Goal: Transaction & Acquisition: Purchase product/service

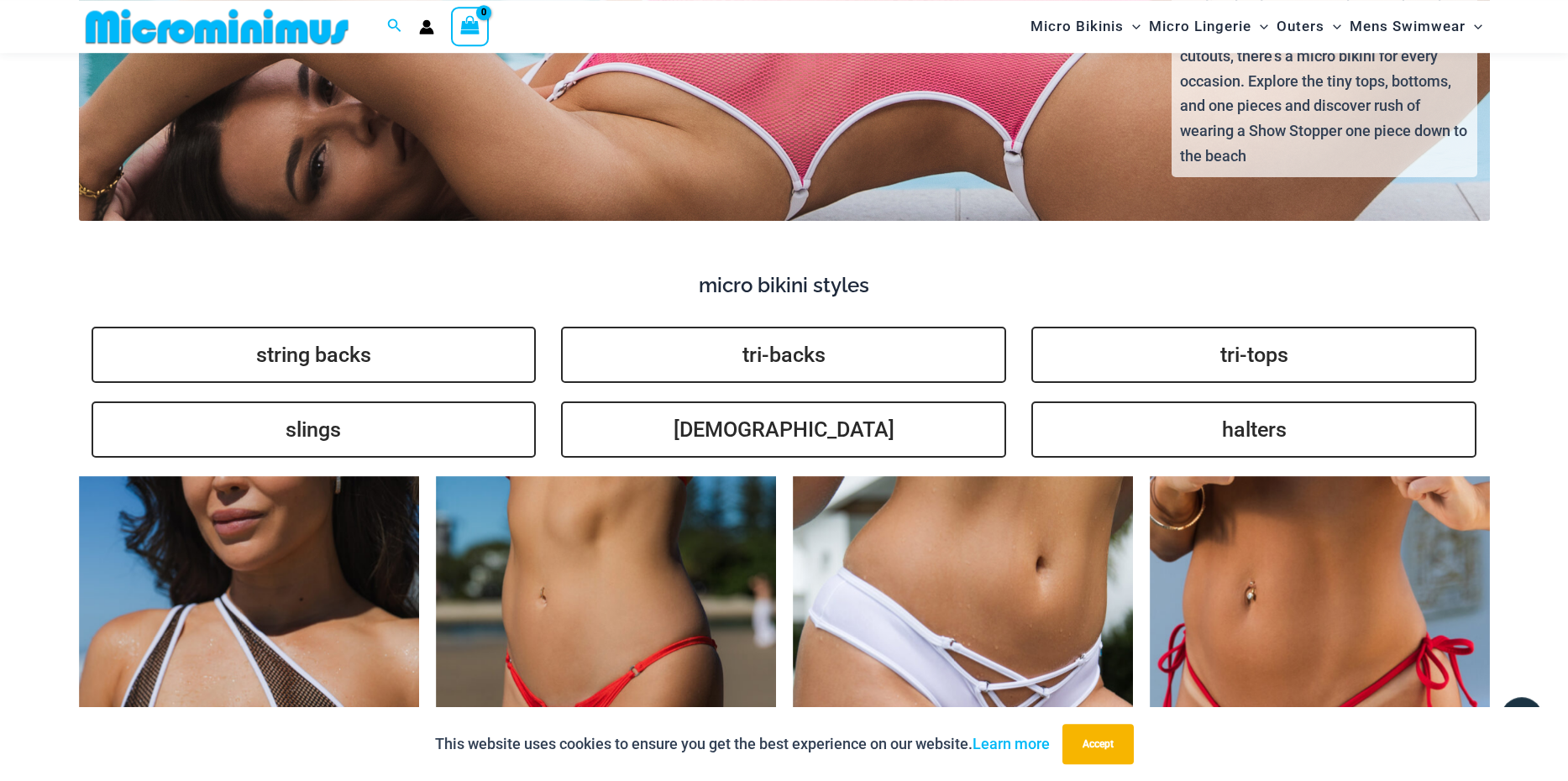
scroll to position [4241, 0]
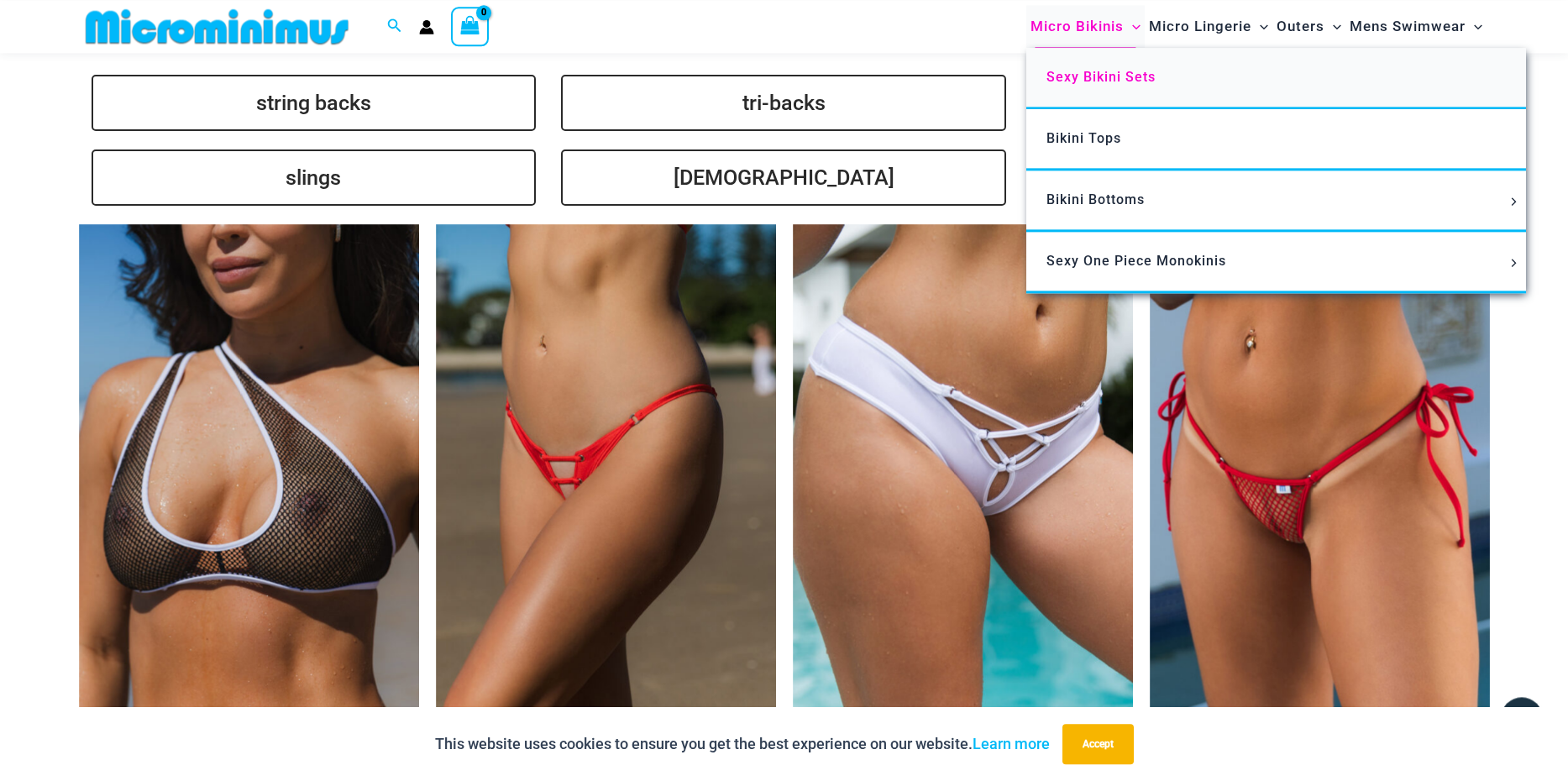
click at [1088, 79] on span "Sexy Bikini Sets" at bounding box center [1101, 76] width 109 height 16
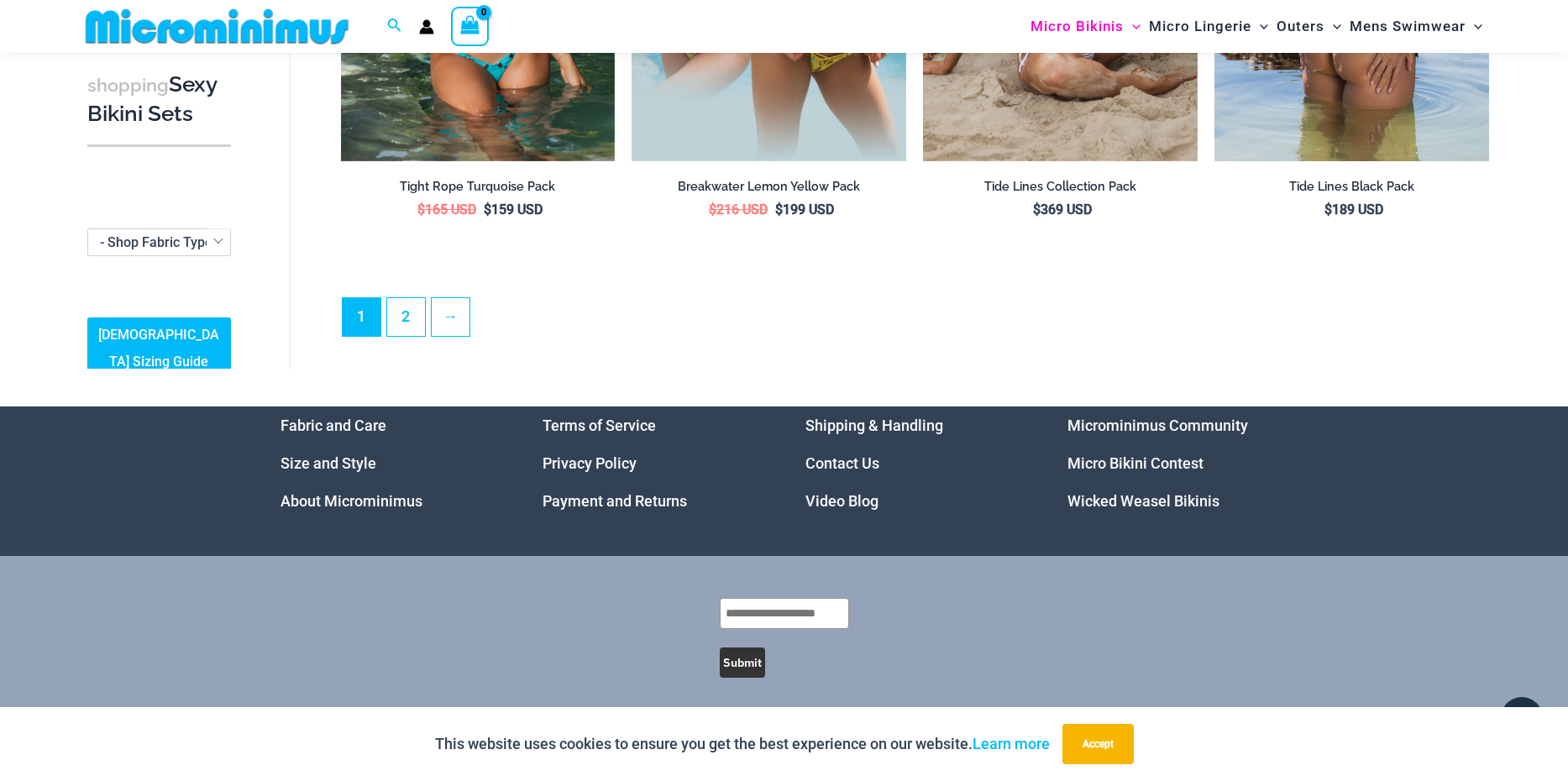
scroll to position [4115, 0]
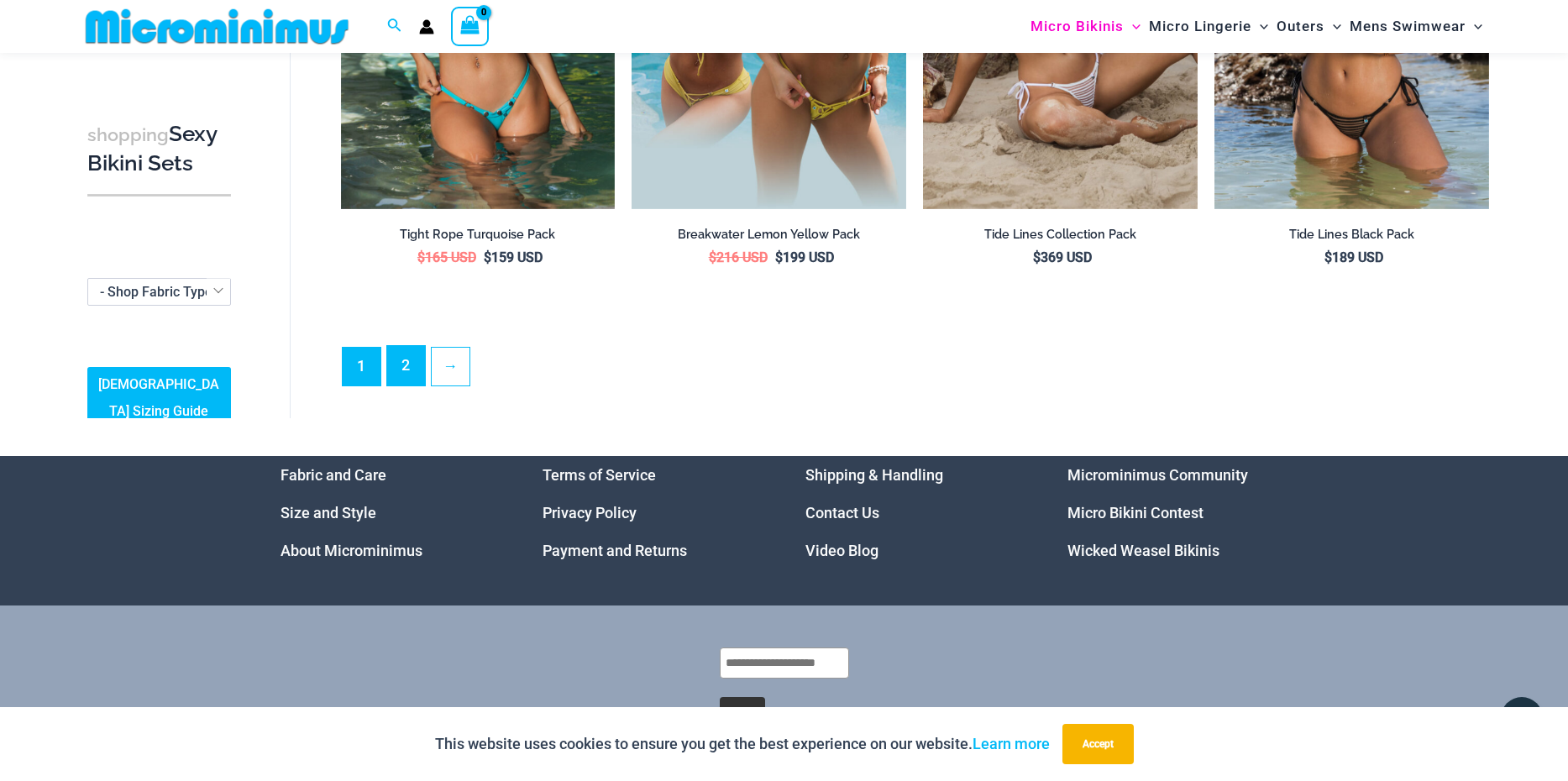
click at [411, 347] on link "2" at bounding box center [406, 365] width 38 height 39
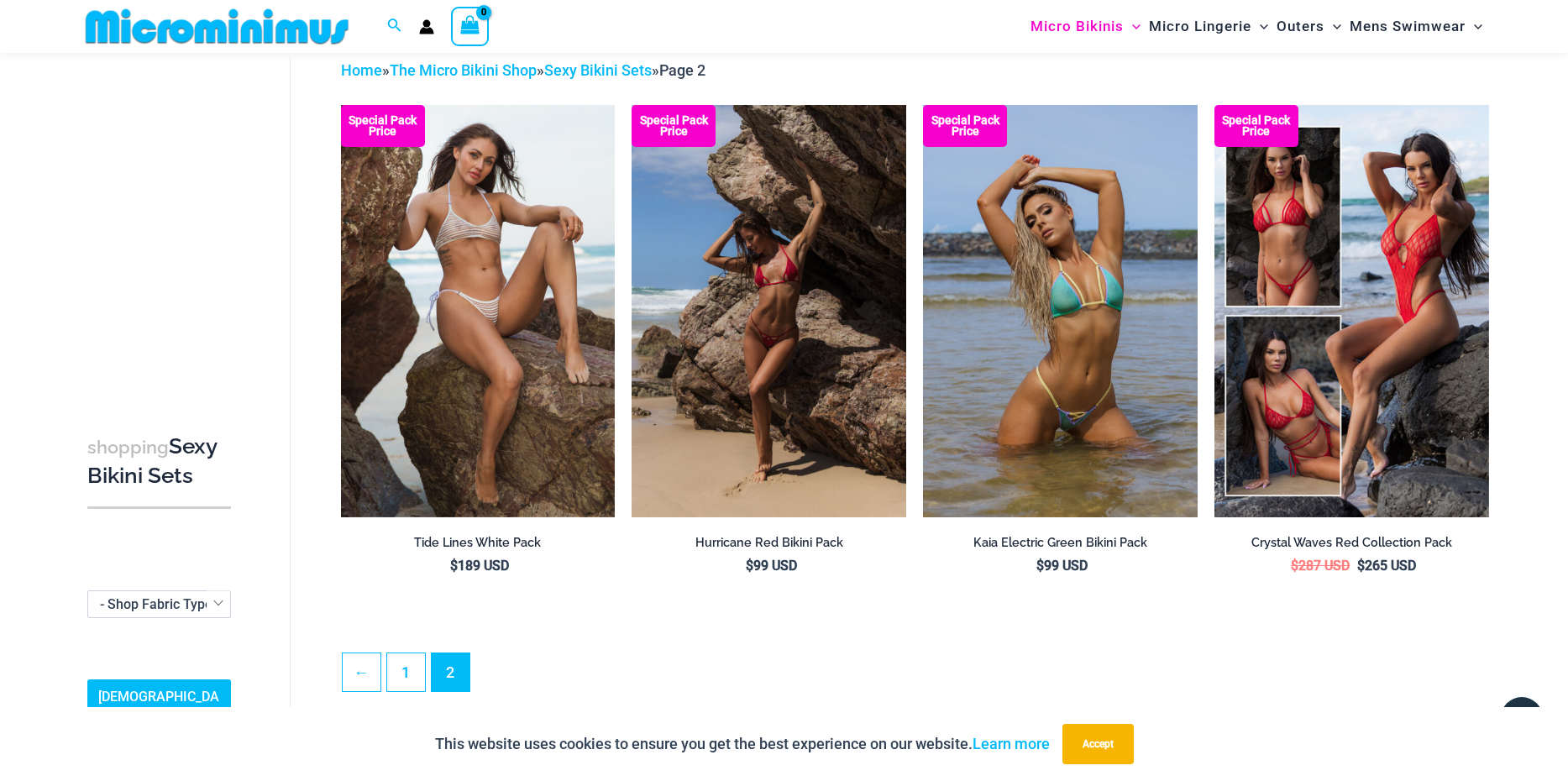
scroll to position [32, 0]
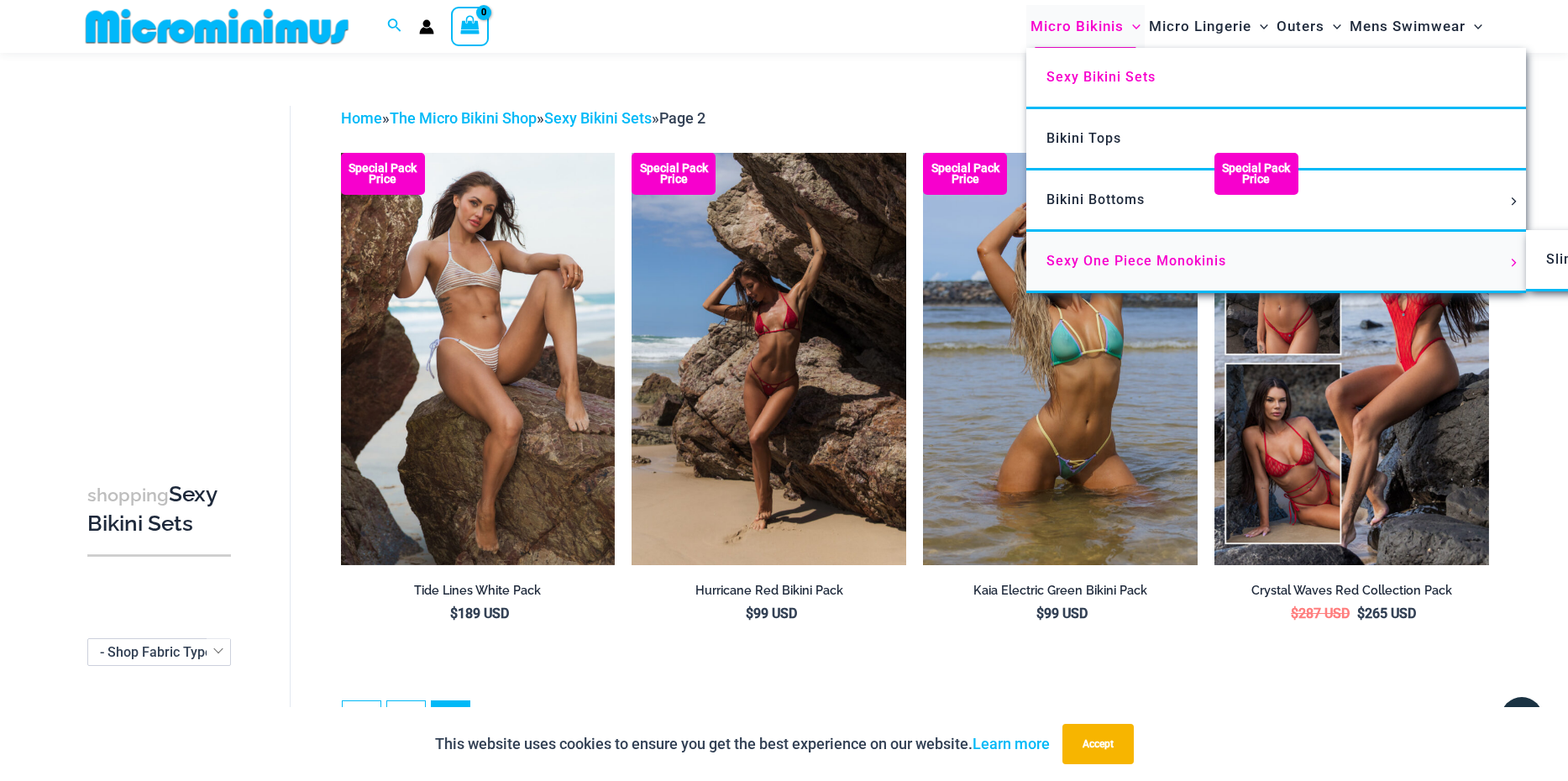
click at [1087, 257] on span "Sexy One Piece Monokinis" at bounding box center [1136, 261] width 180 height 16
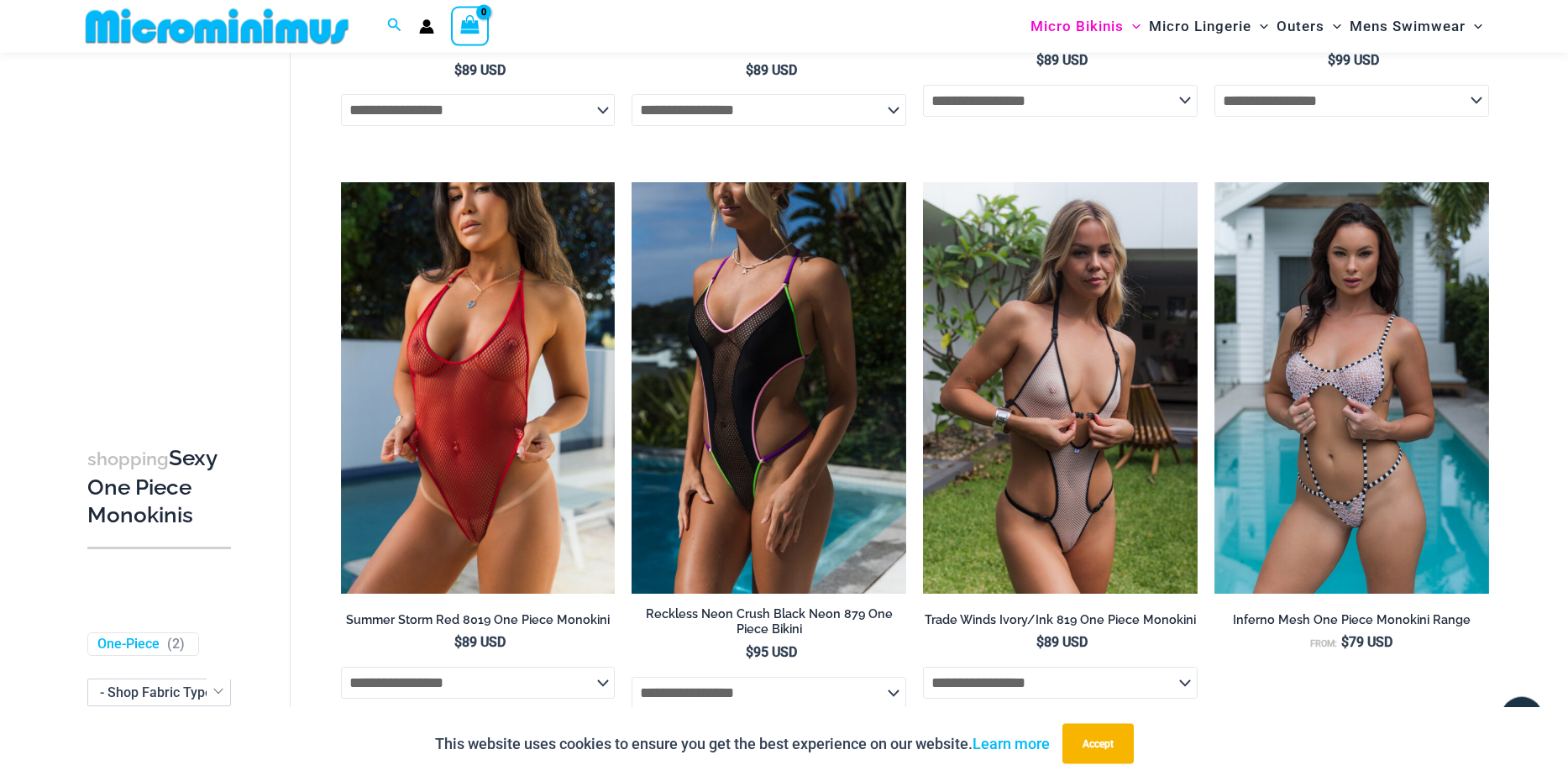
scroll to position [623, 0]
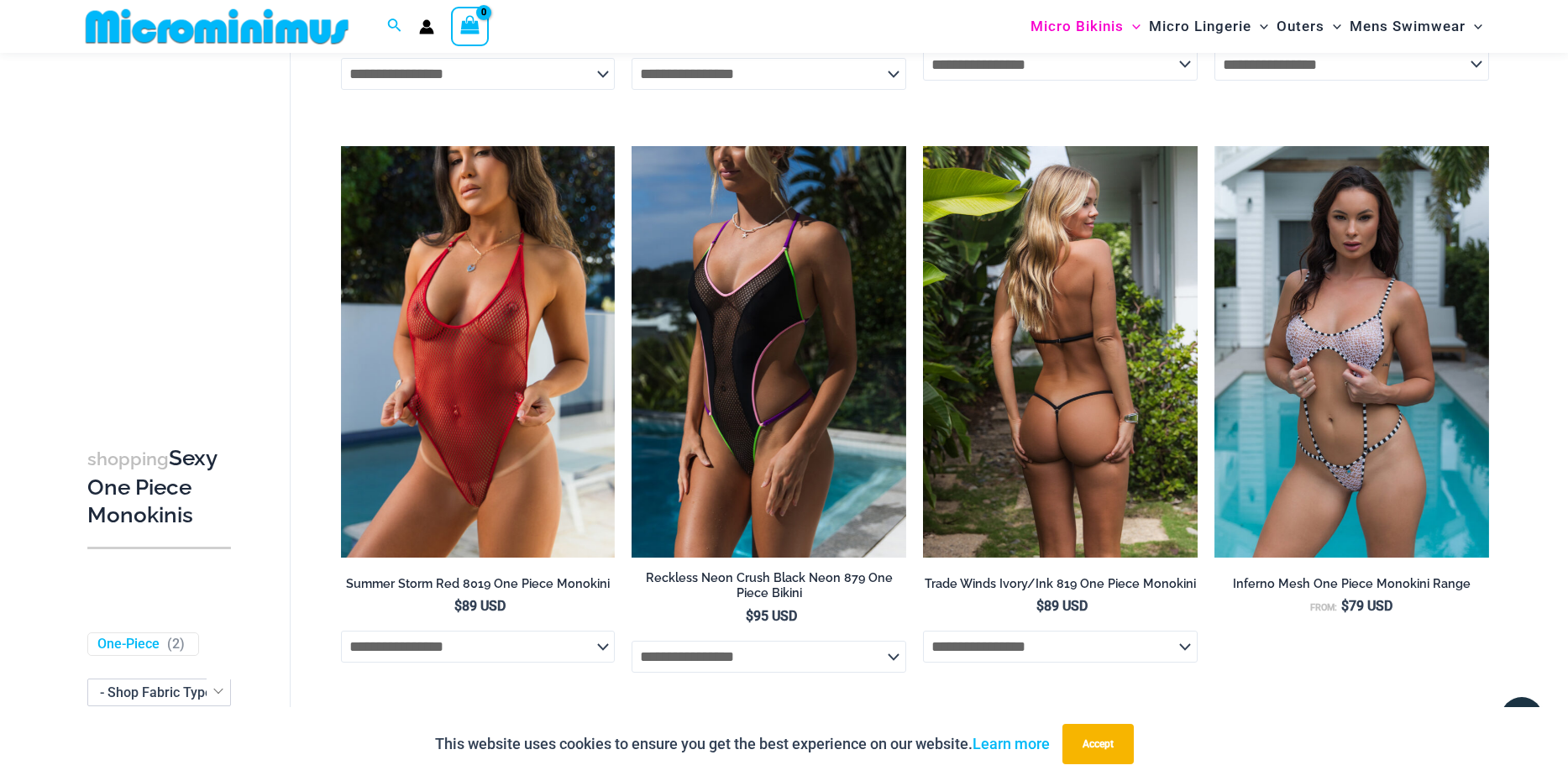
click at [1060, 440] on img at bounding box center [1061, 351] width 275 height 412
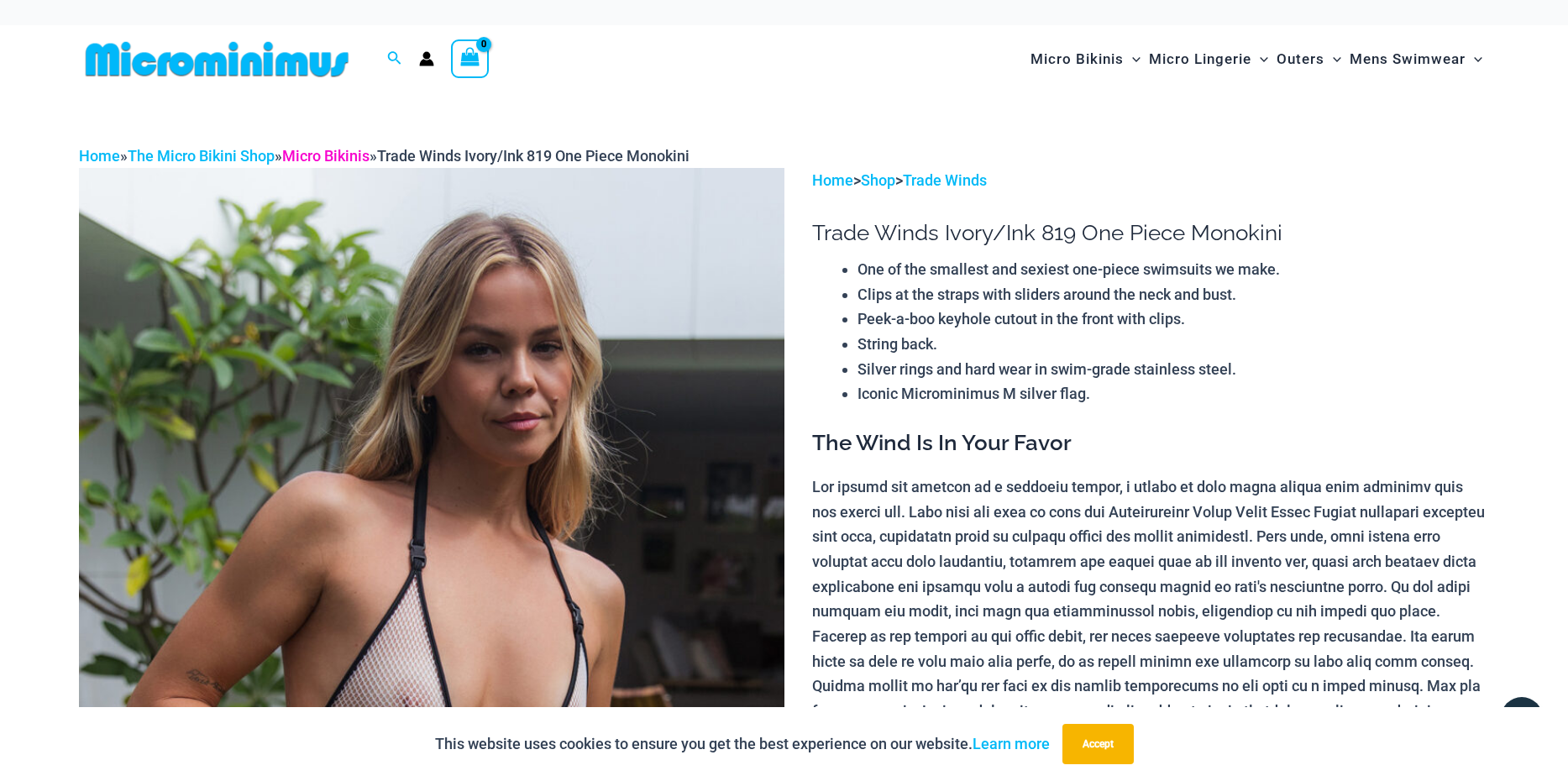
click at [366, 160] on link "Micro Bikinis" at bounding box center [326, 156] width 87 height 17
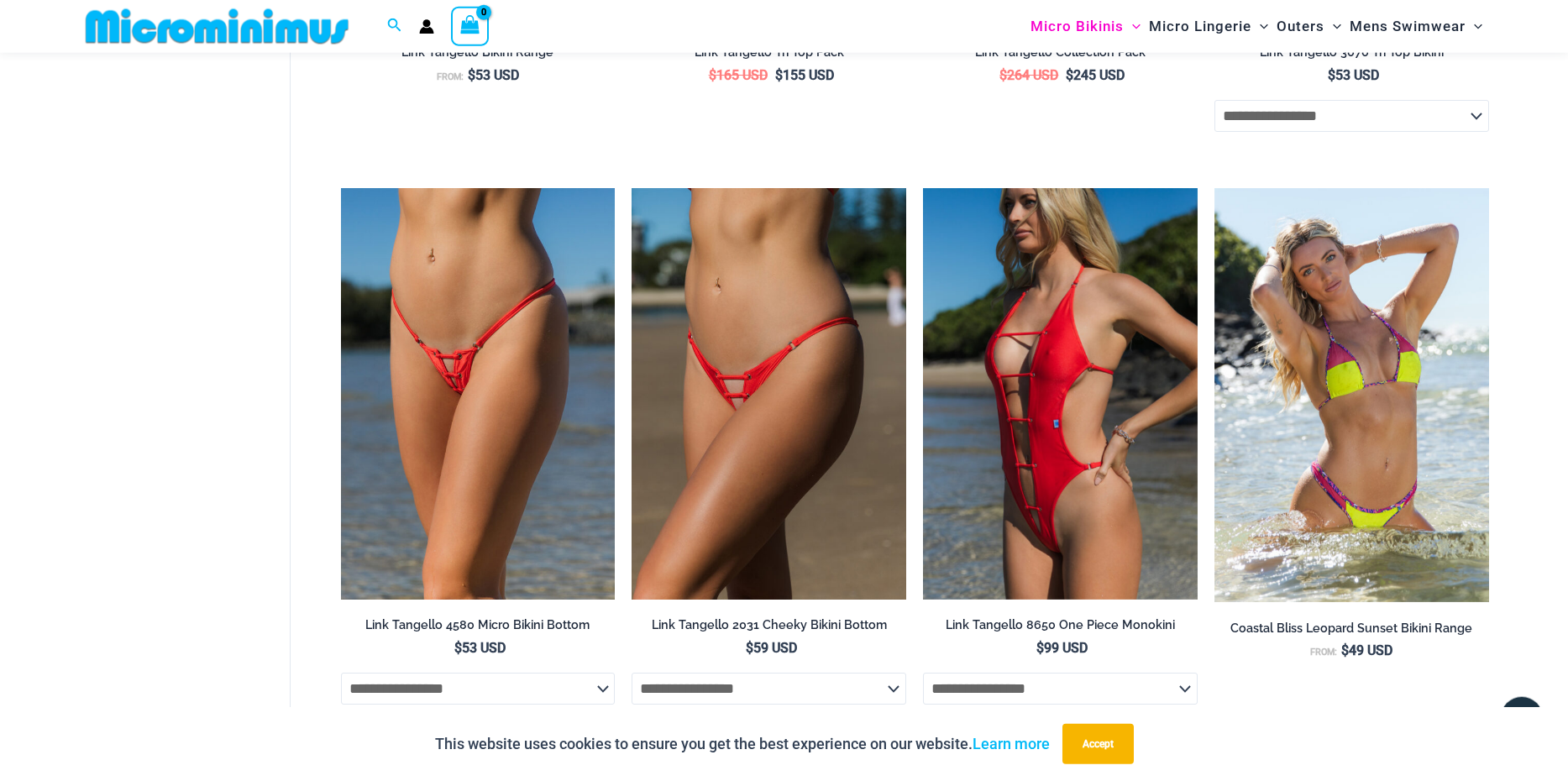
scroll to position [4340, 0]
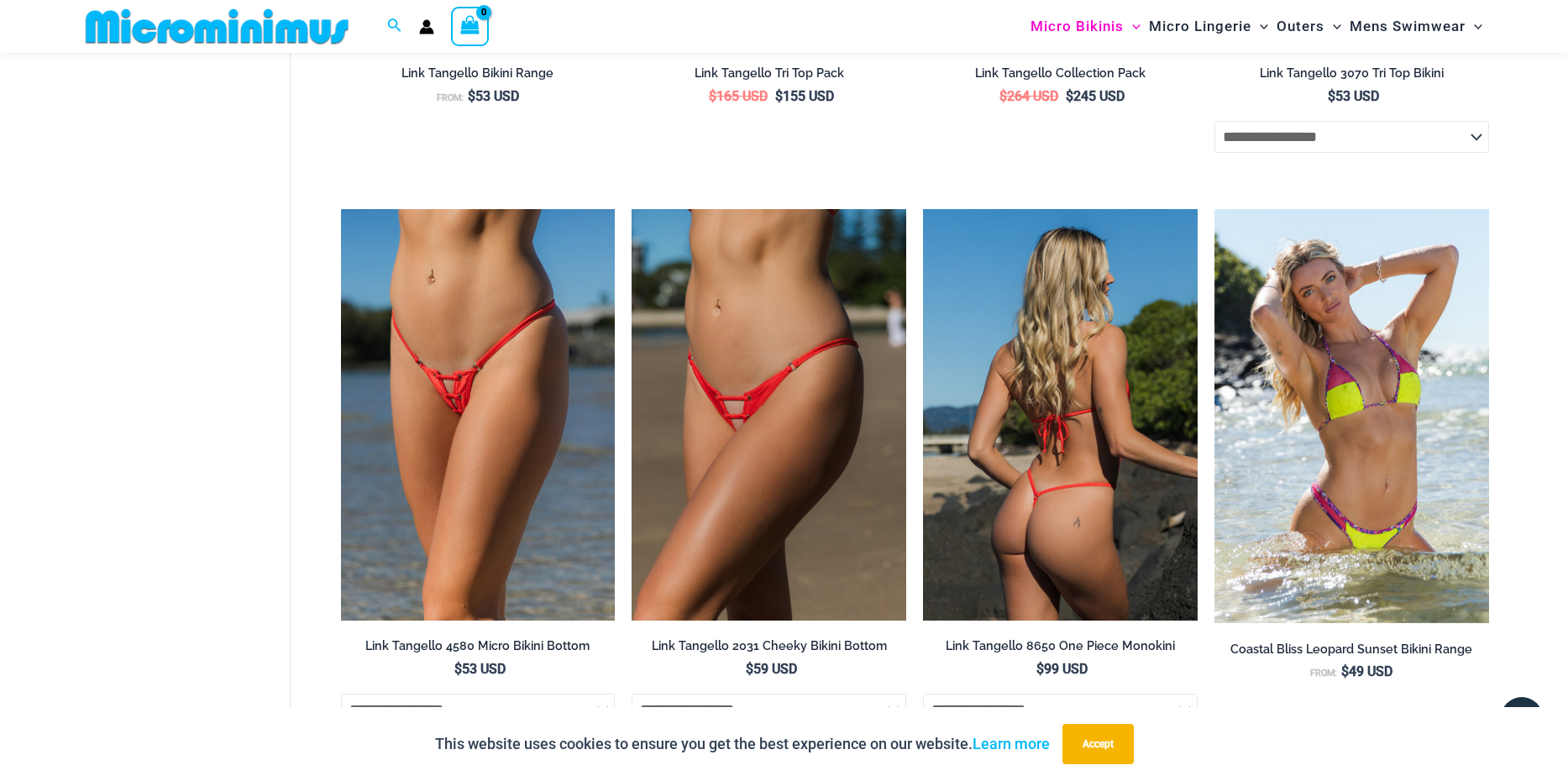
click at [985, 450] on img at bounding box center [1061, 414] width 275 height 412
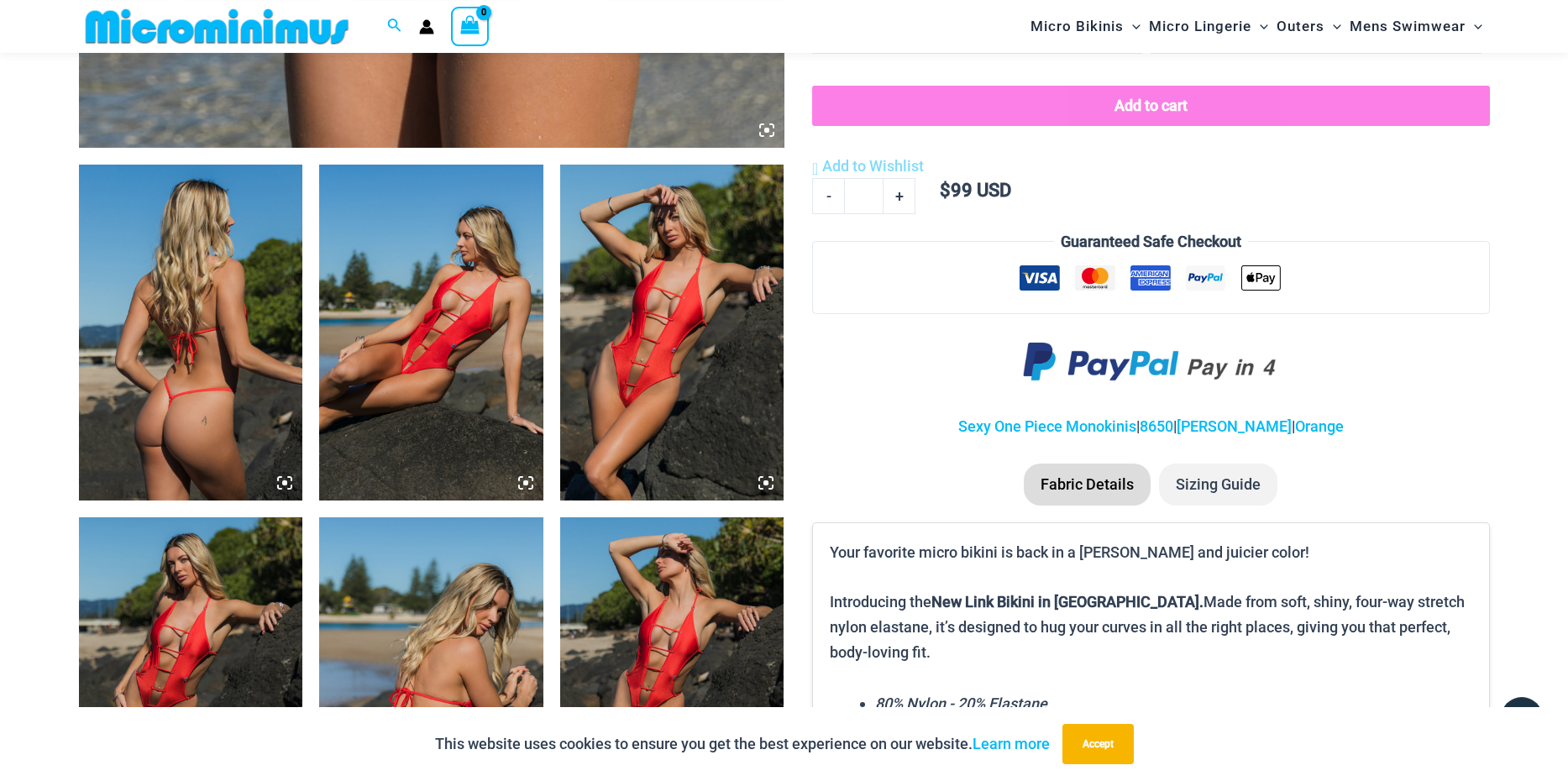
scroll to position [1244, 0]
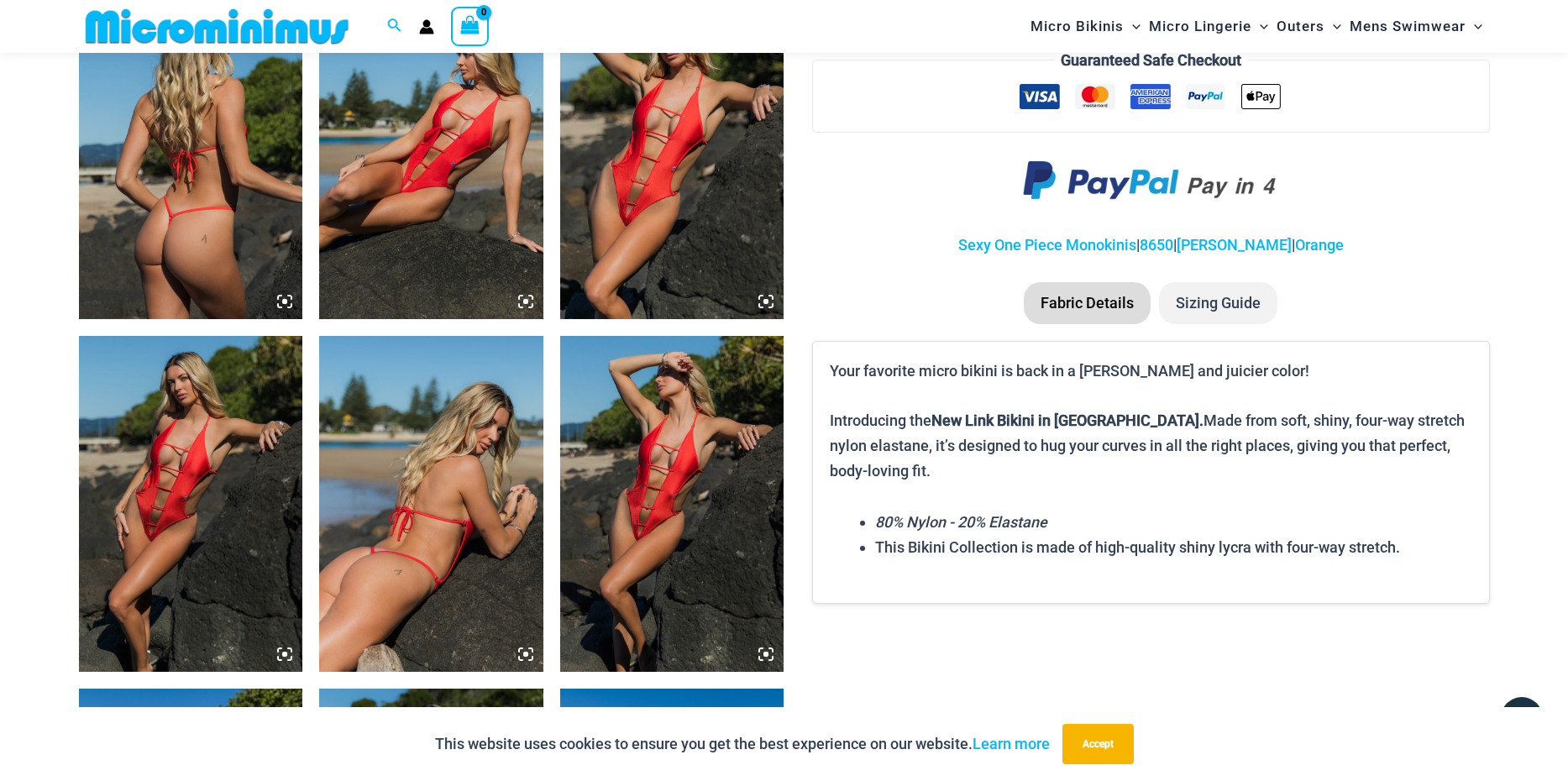
click at [706, 247] on img at bounding box center [672, 151] width 224 height 336
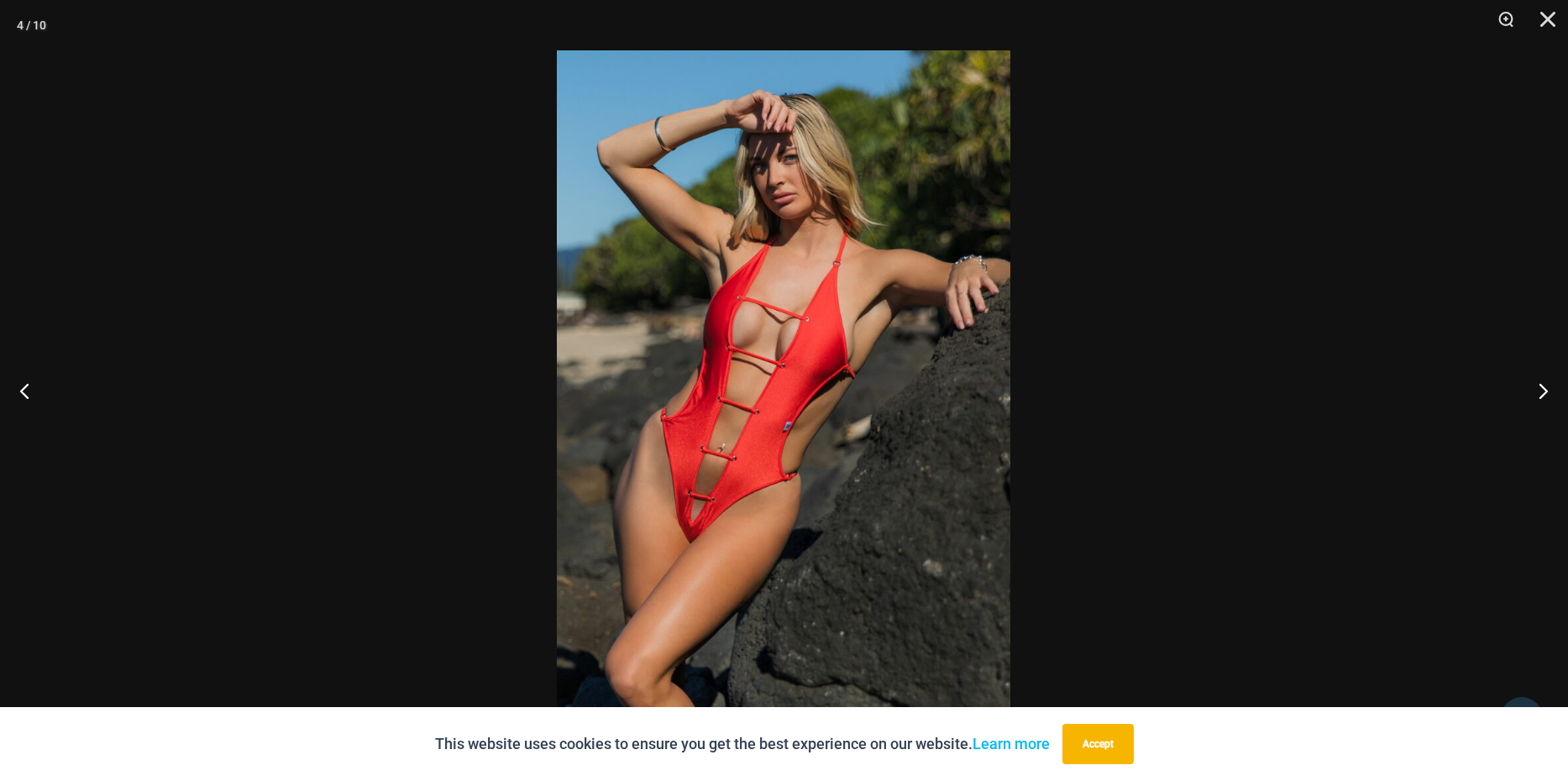
click at [760, 337] on img at bounding box center [783, 390] width 454 height 680
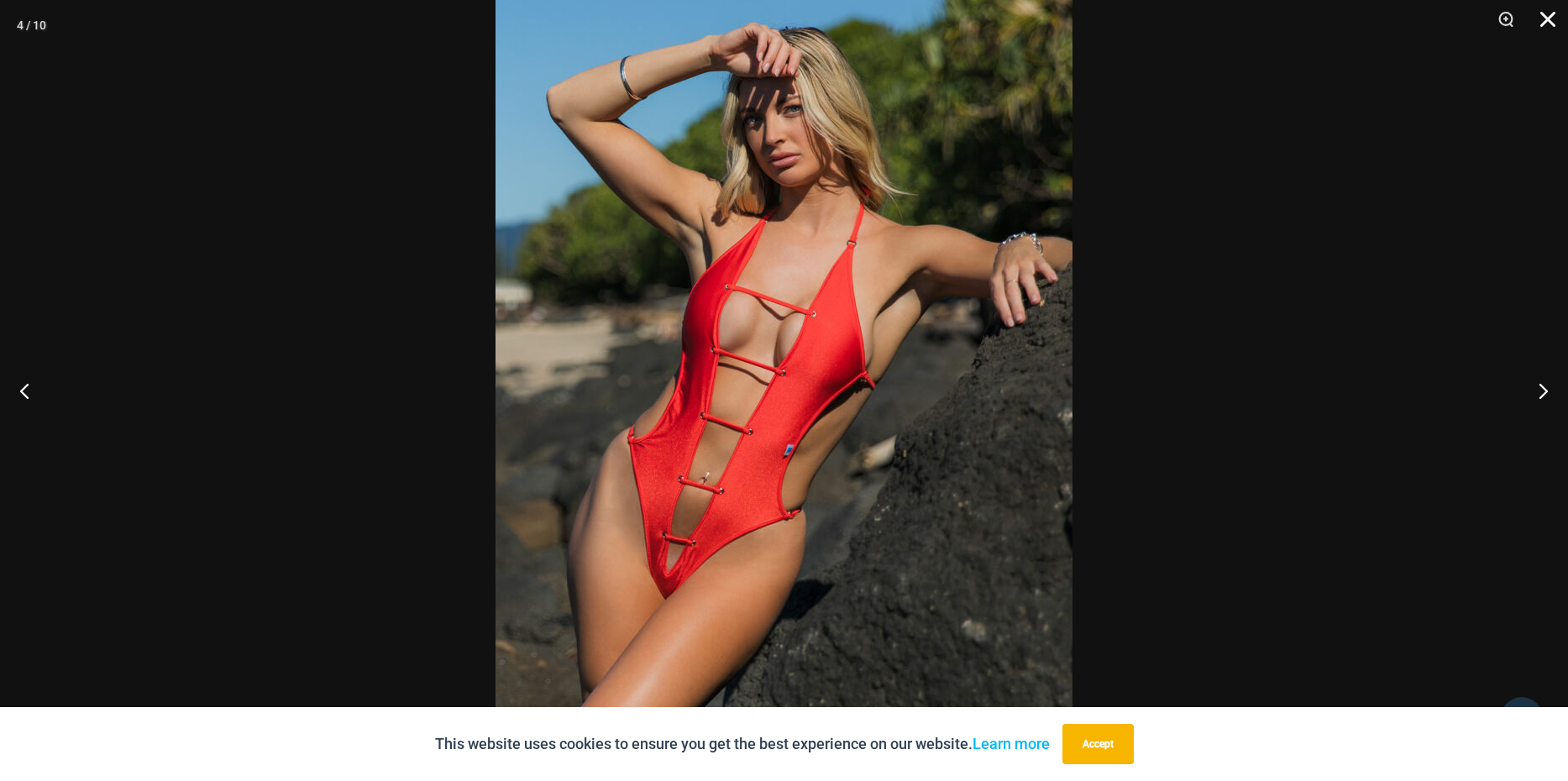
click at [1546, 17] on button "Close" at bounding box center [1542, 25] width 42 height 51
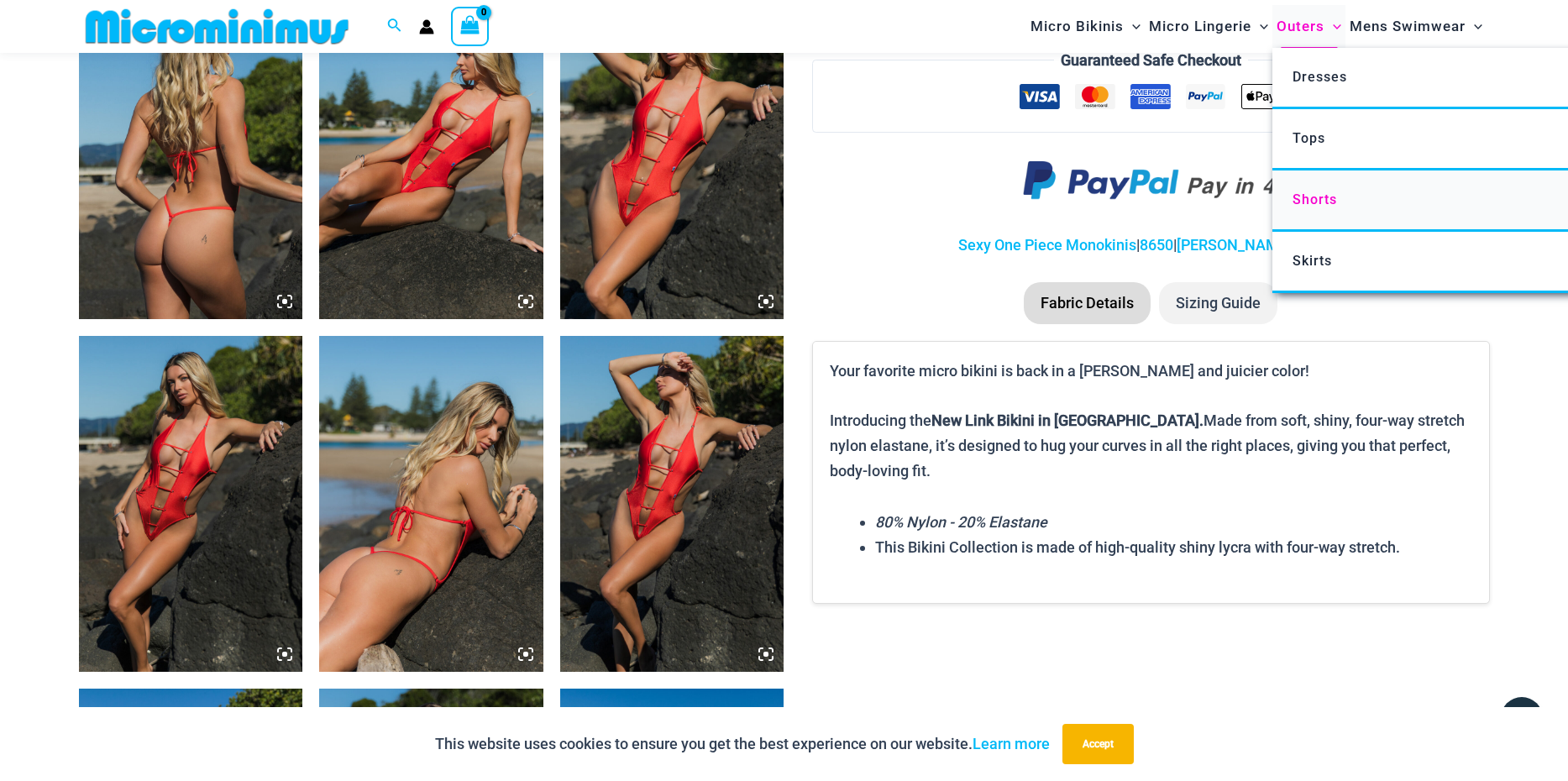
click at [1306, 202] on span "Shorts" at bounding box center [1315, 200] width 45 height 16
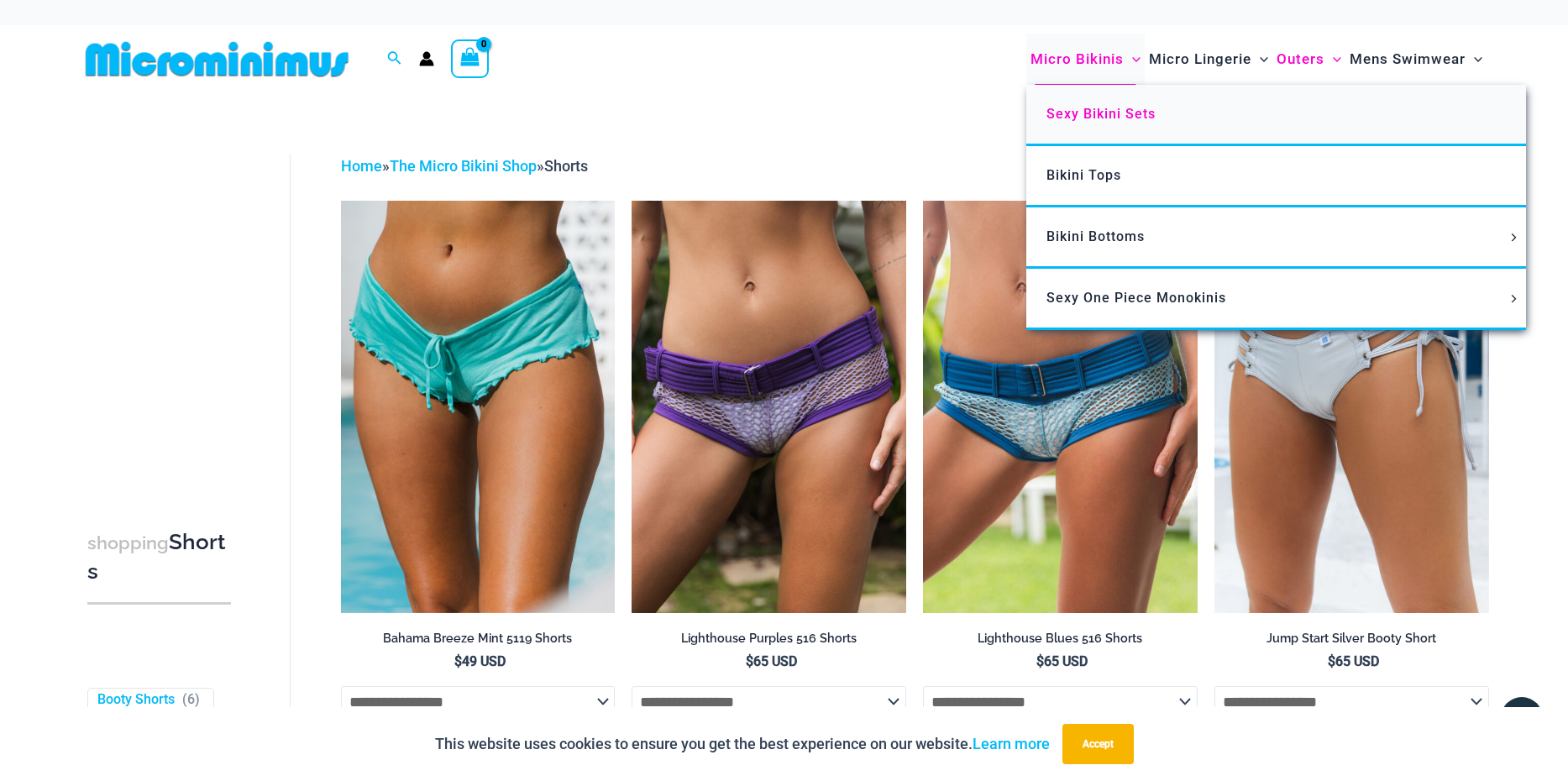
click at [1084, 128] on link "Sexy Bikini Sets" at bounding box center [1276, 116] width 499 height 61
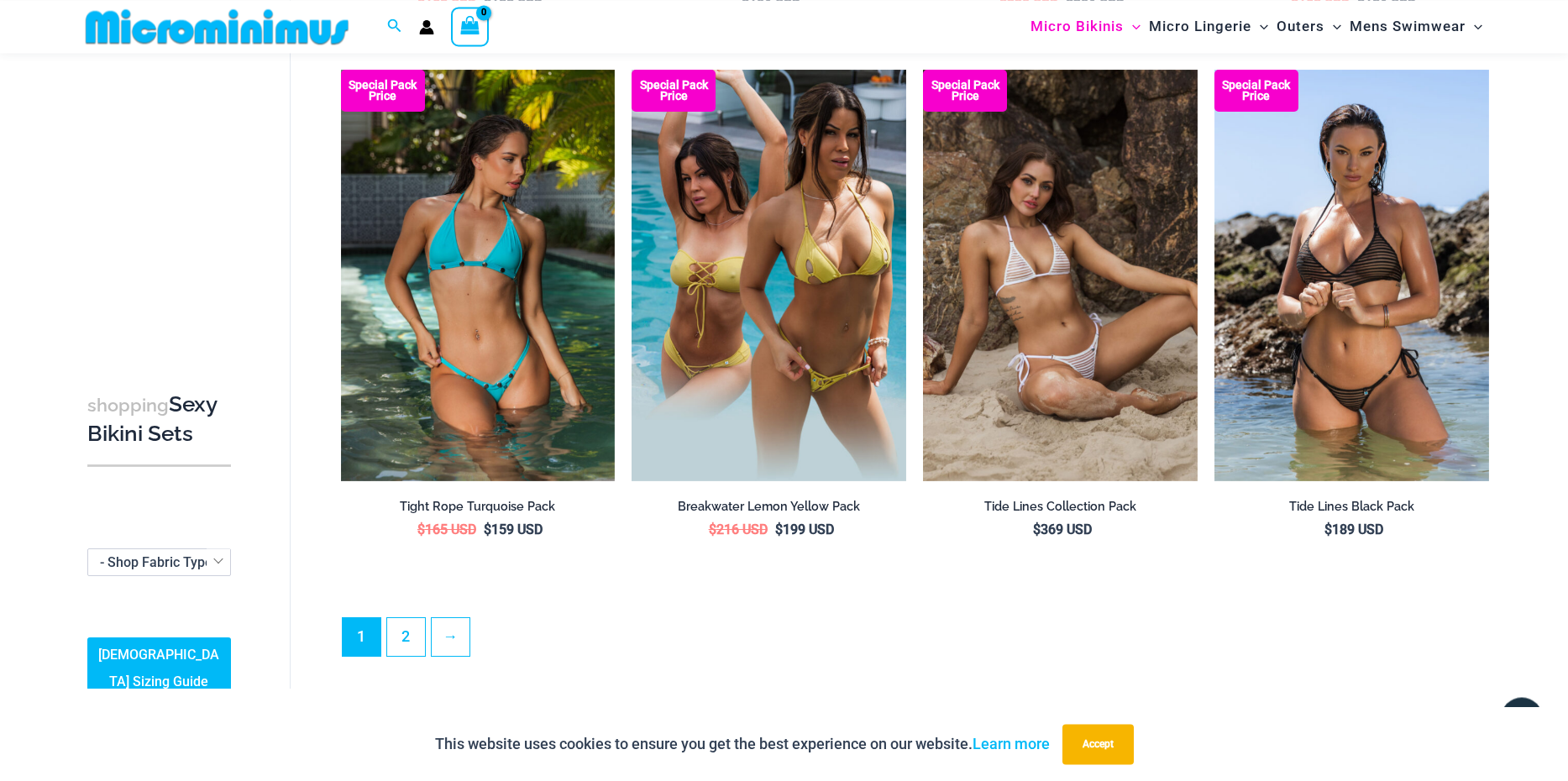
scroll to position [3971, 0]
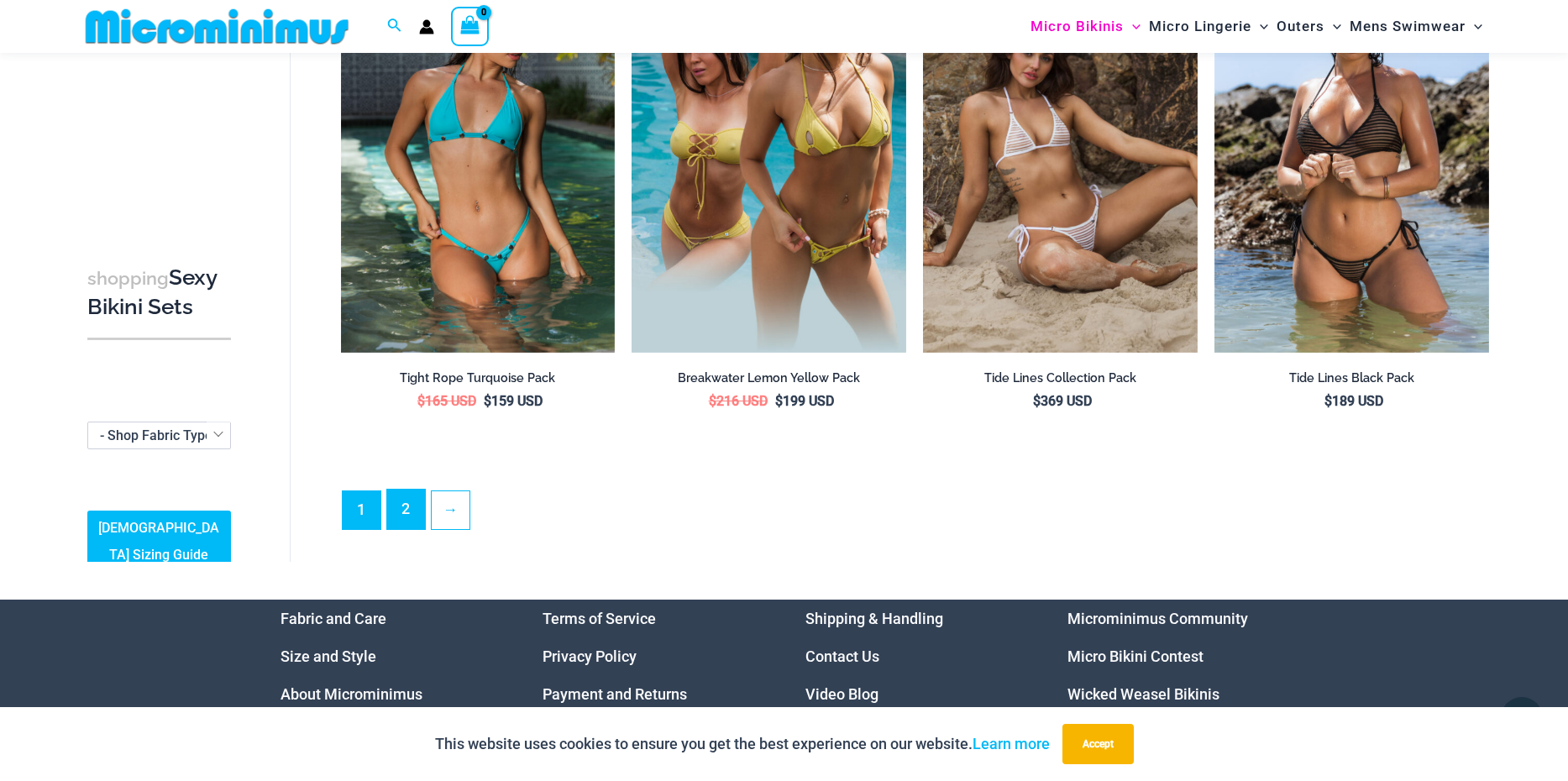
click at [404, 495] on link "2" at bounding box center [406, 509] width 38 height 39
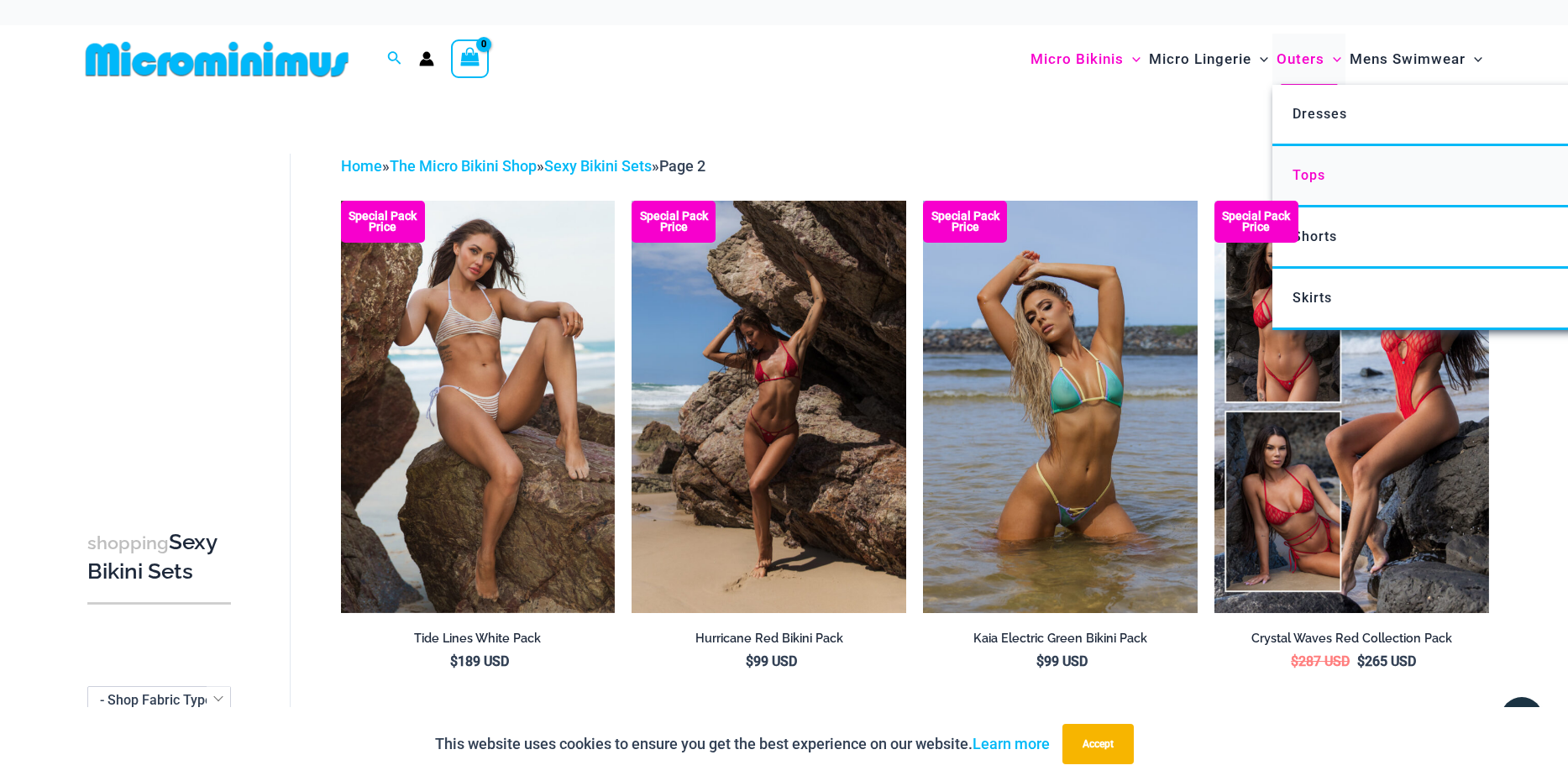
click at [1315, 185] on link "Tops" at bounding box center [1521, 177] width 499 height 61
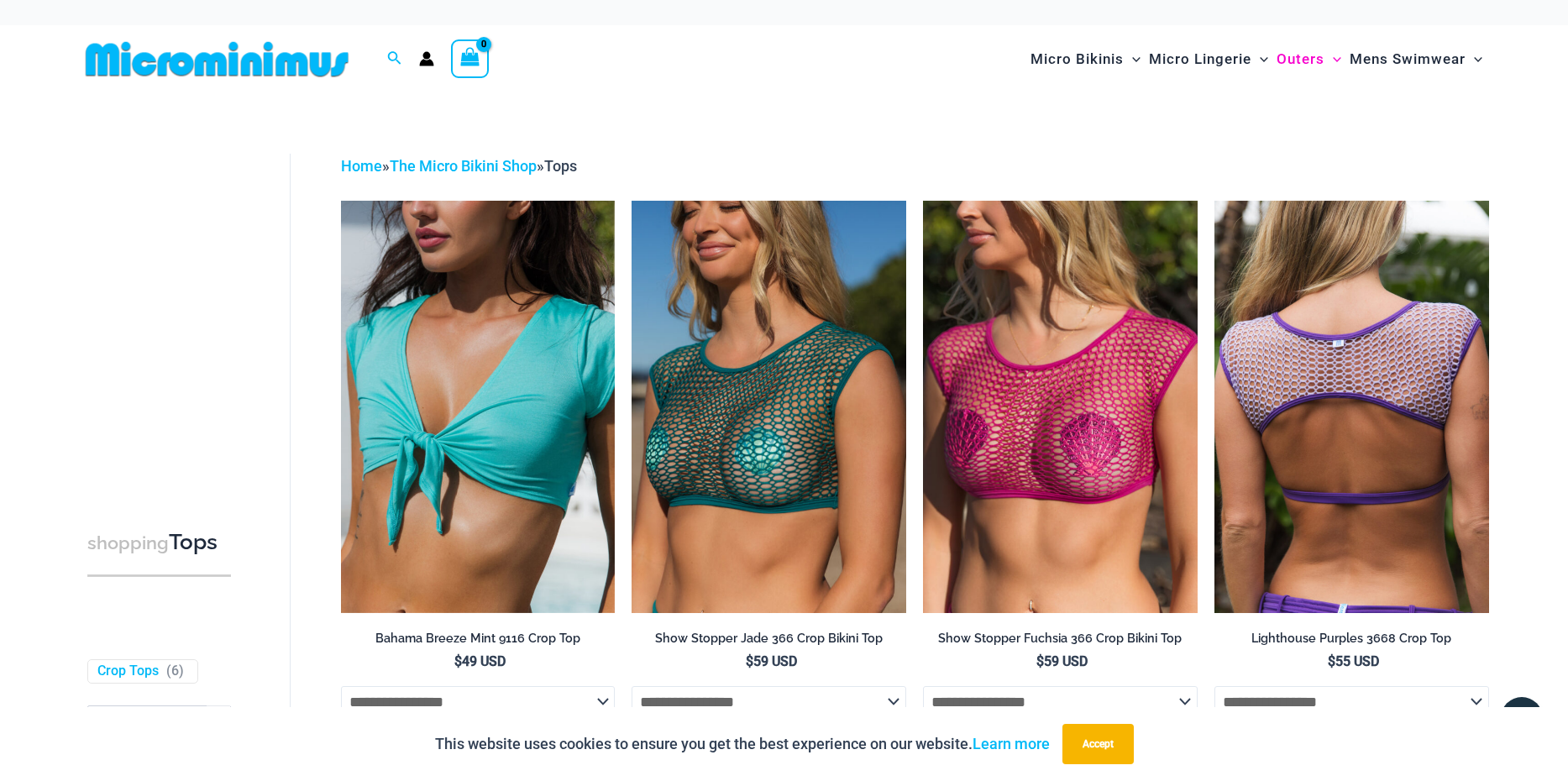
click at [1305, 436] on img at bounding box center [1352, 406] width 275 height 412
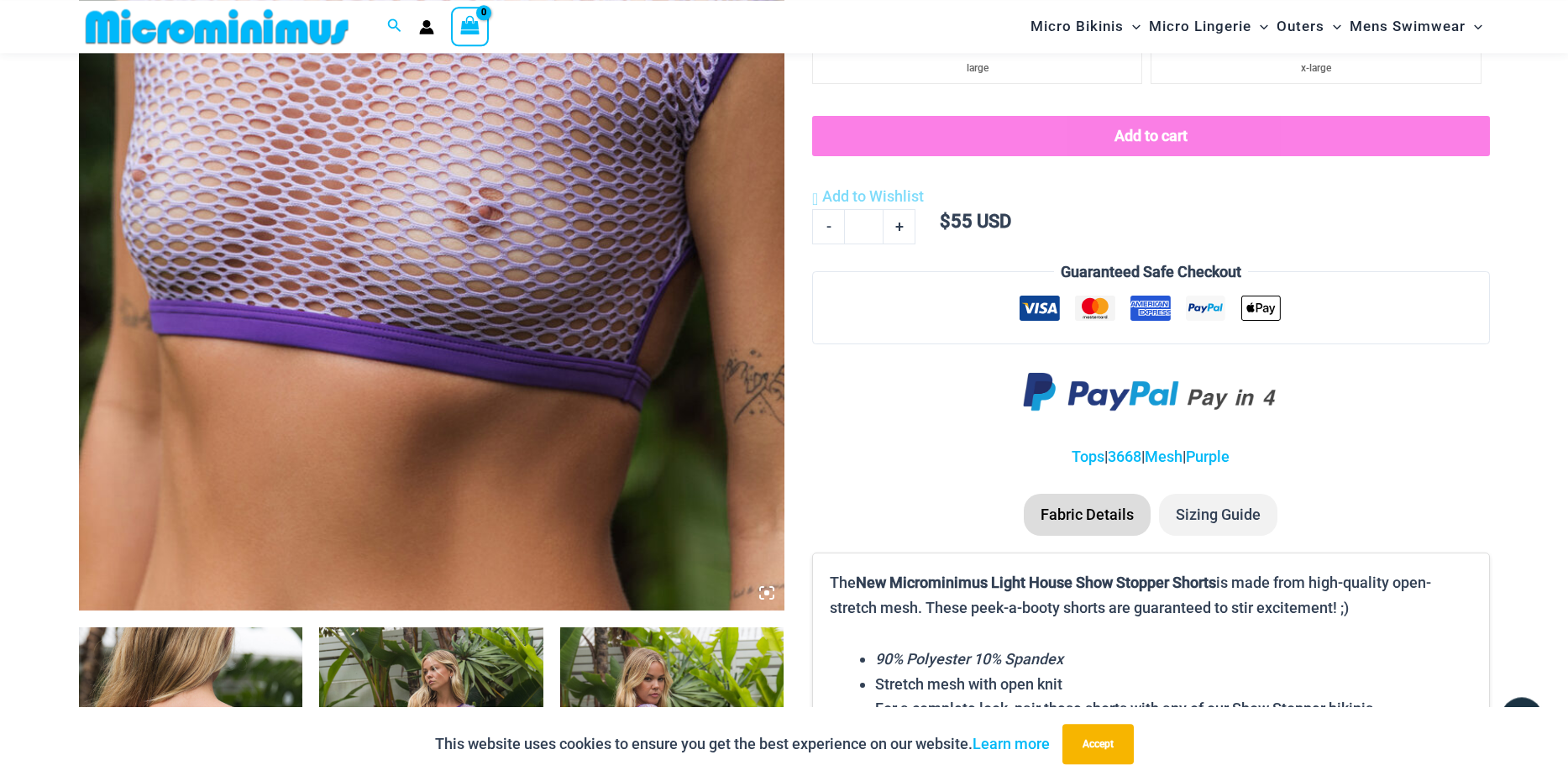
scroll to position [526, 0]
